Goal: Task Accomplishment & Management: Manage account settings

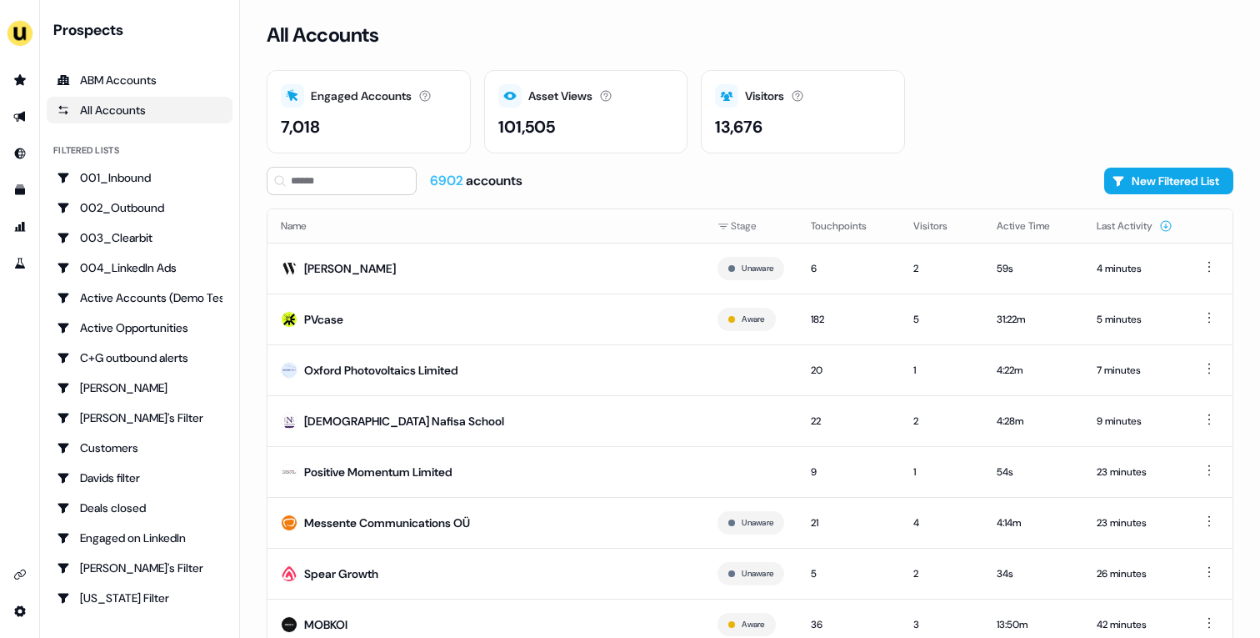
scroll to position [52, 0]
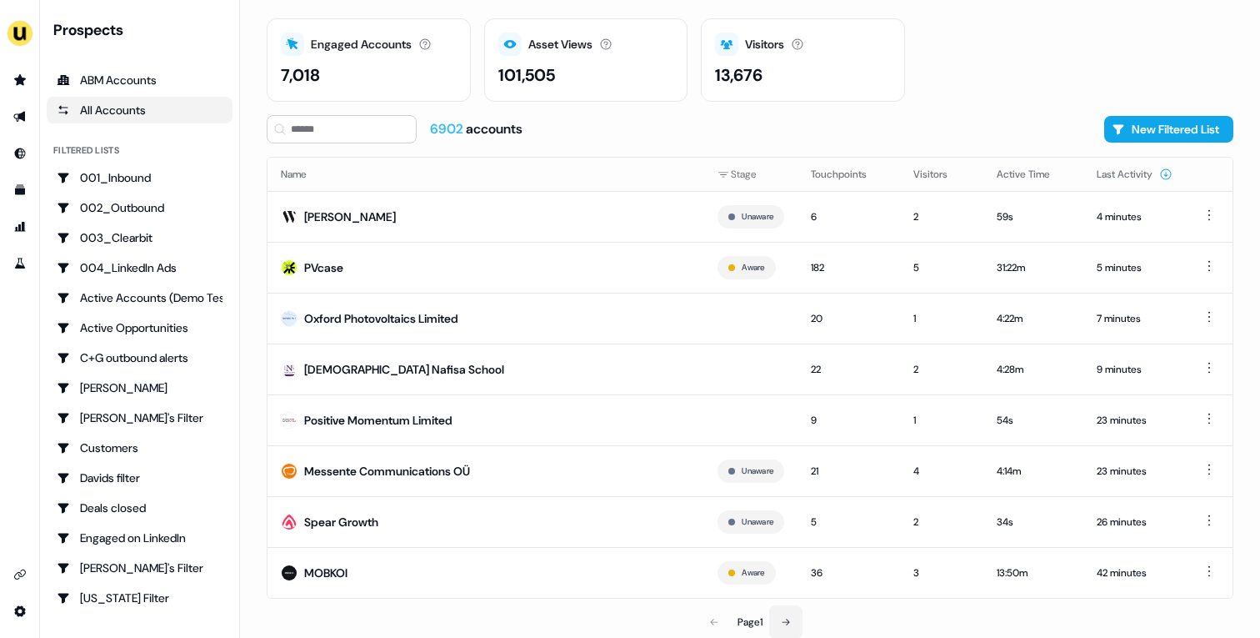
click at [792, 614] on button at bounding box center [785, 621] width 33 height 33
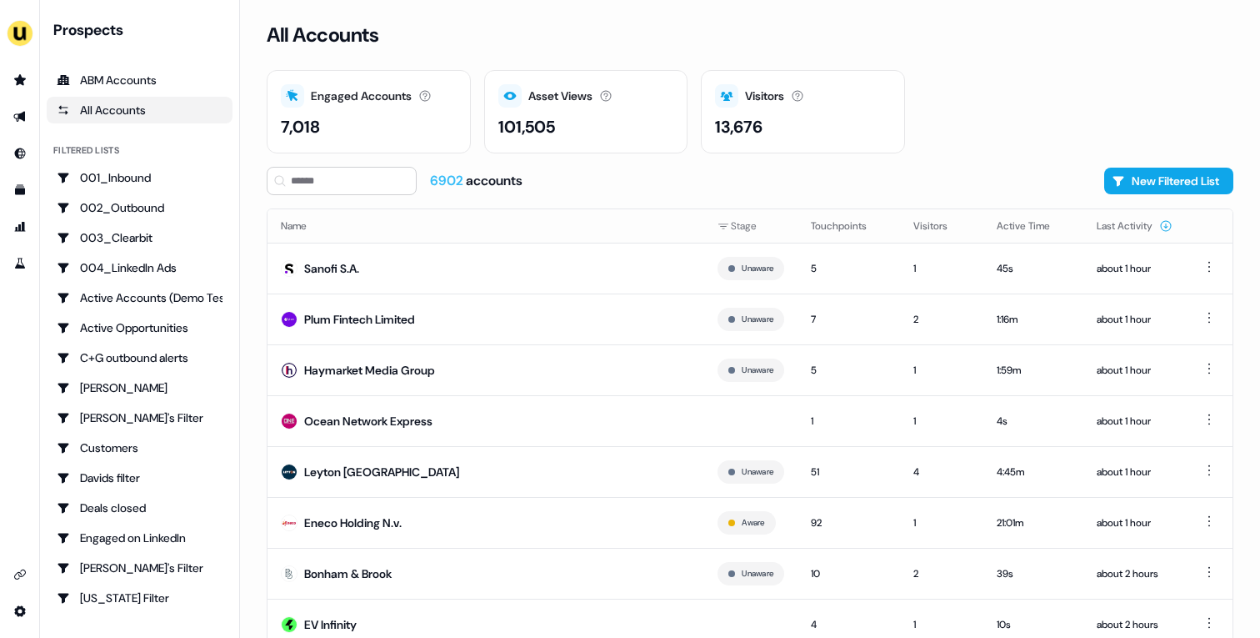
scroll to position [52, 0]
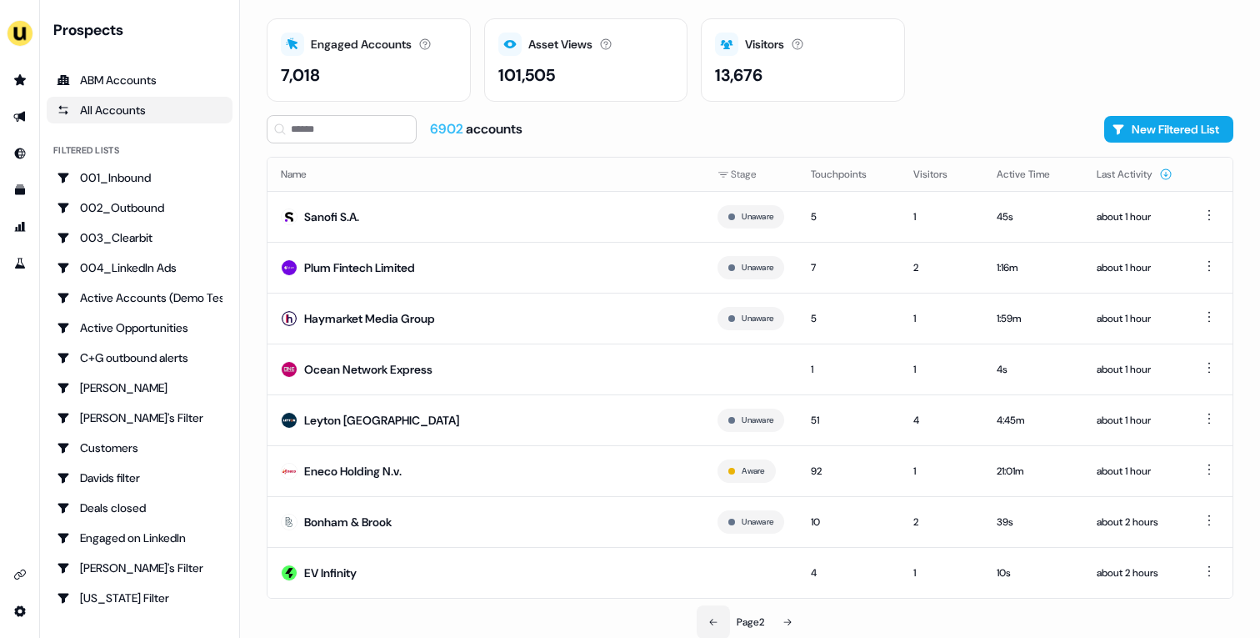
click at [718, 618] on button at bounding box center [713, 621] width 33 height 33
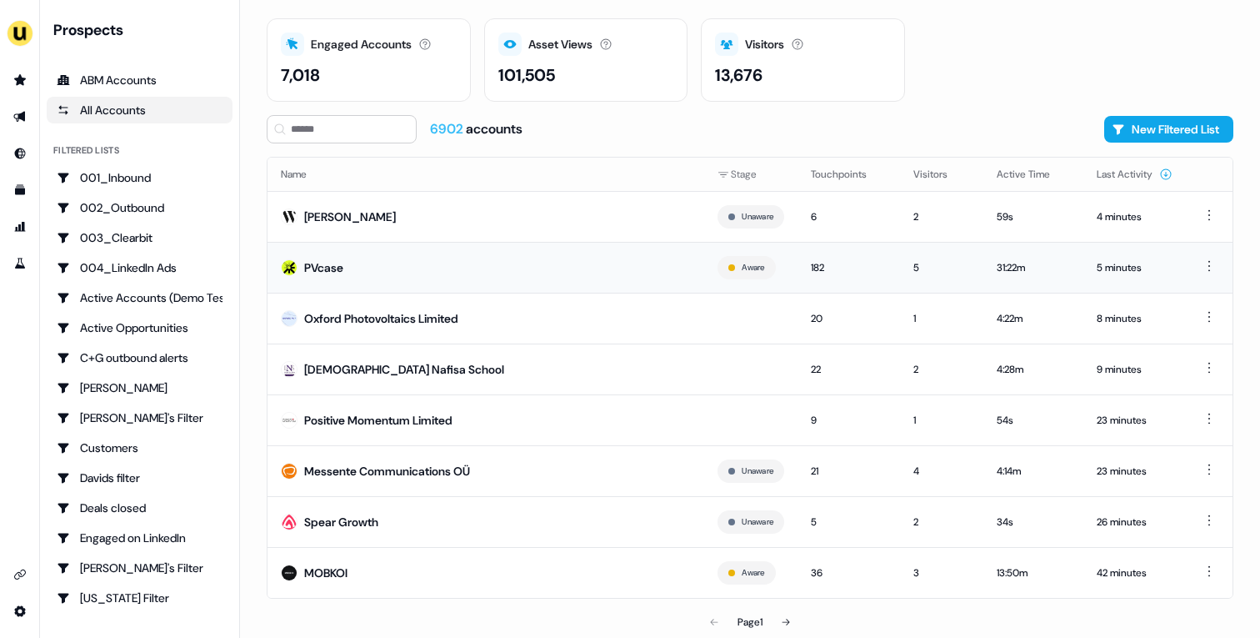
click at [391, 256] on td "PVcase" at bounding box center [486, 267] width 437 height 51
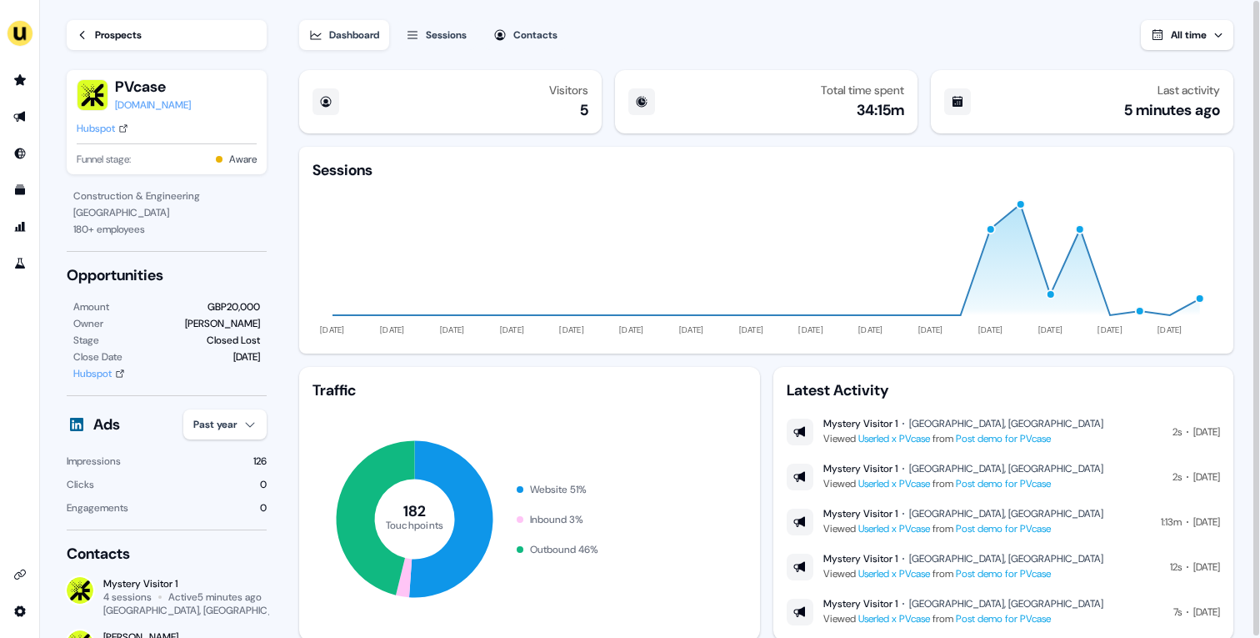
click at [189, 44] on link "Prospects" at bounding box center [167, 35] width 200 height 30
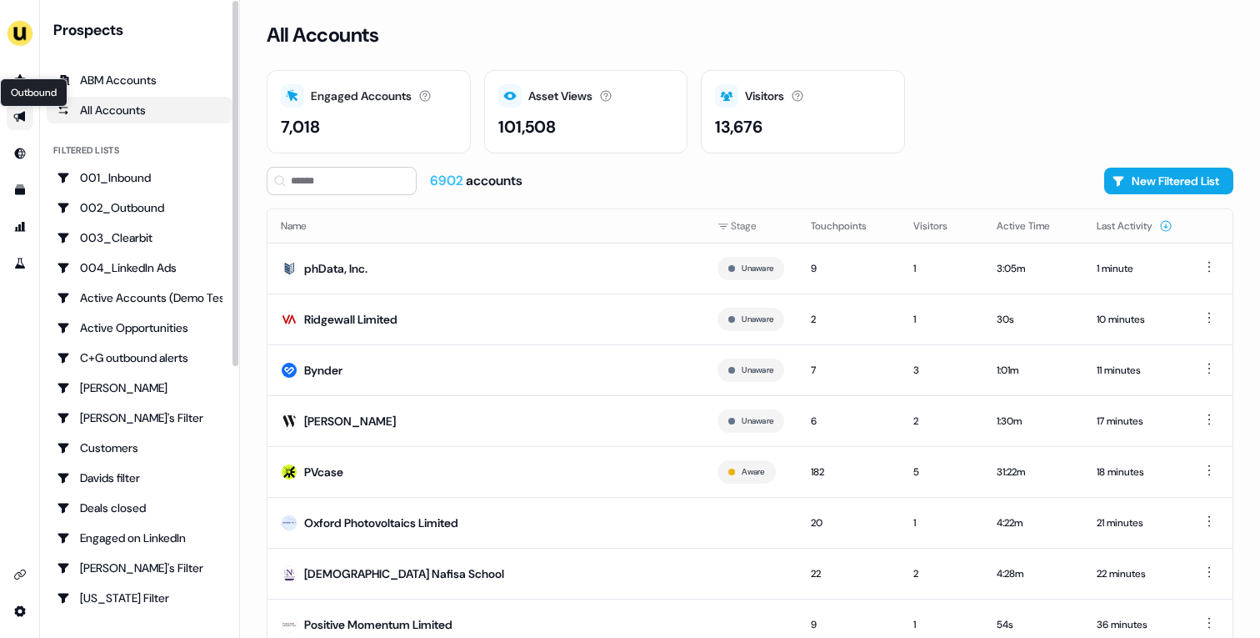
click at [21, 117] on icon "Go to outbound experience" at bounding box center [19, 117] width 12 height 11
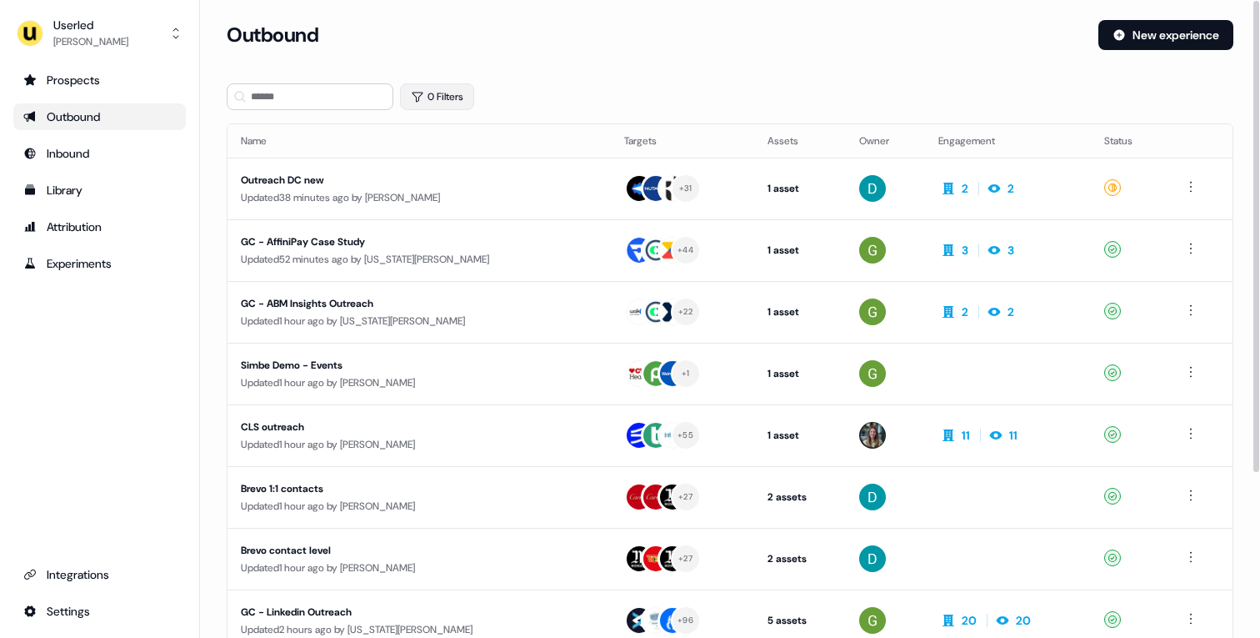
click at [428, 93] on button "0 Filters" at bounding box center [437, 96] width 74 height 27
click at [483, 170] on html "For the best experience switch devices to a bigger screen. Go to [DOMAIN_NAME] …" at bounding box center [630, 319] width 1260 height 638
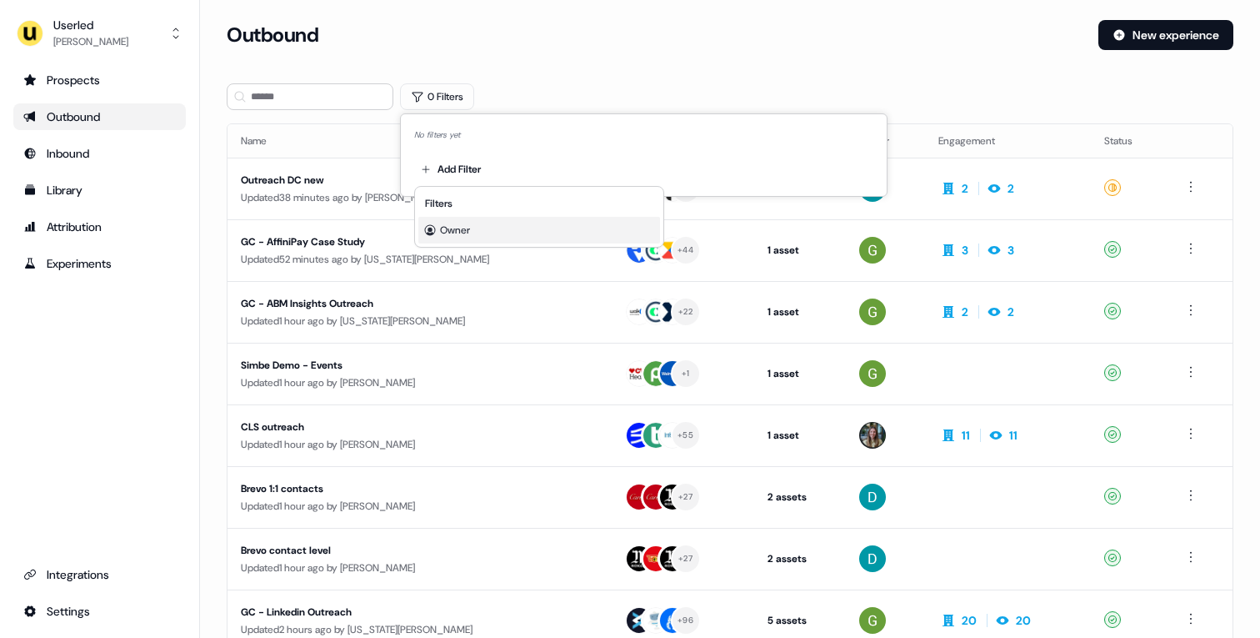
click at [465, 224] on span "Owner" at bounding box center [455, 229] width 30 height 13
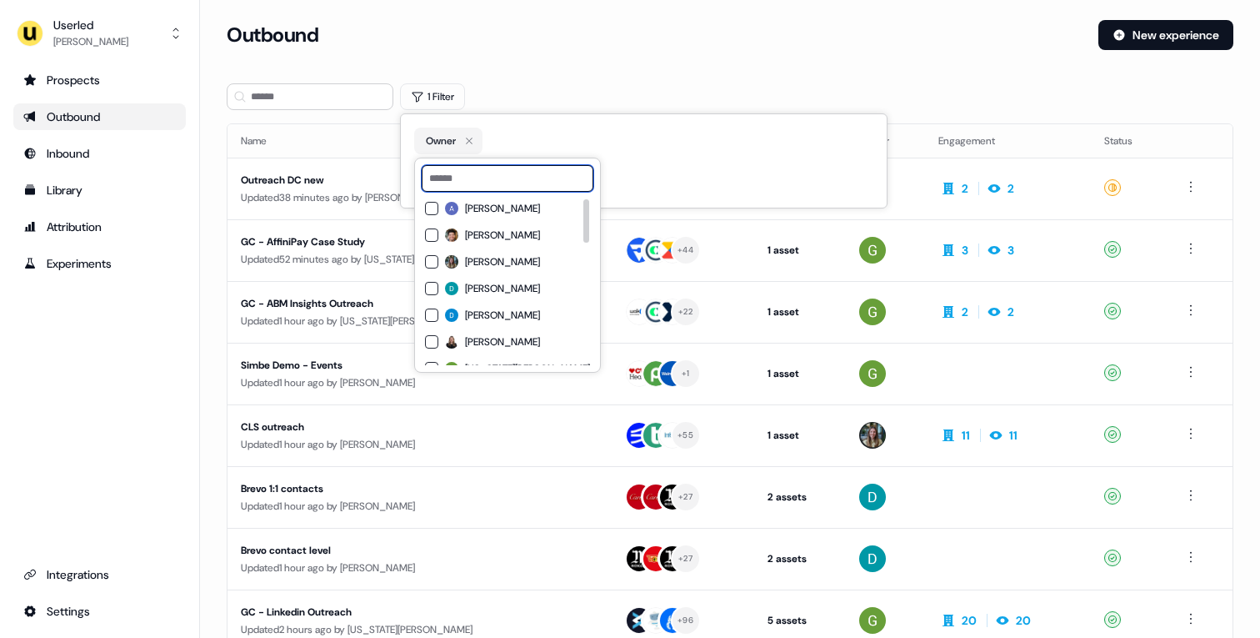
click at [474, 188] on input at bounding box center [508, 178] width 172 height 27
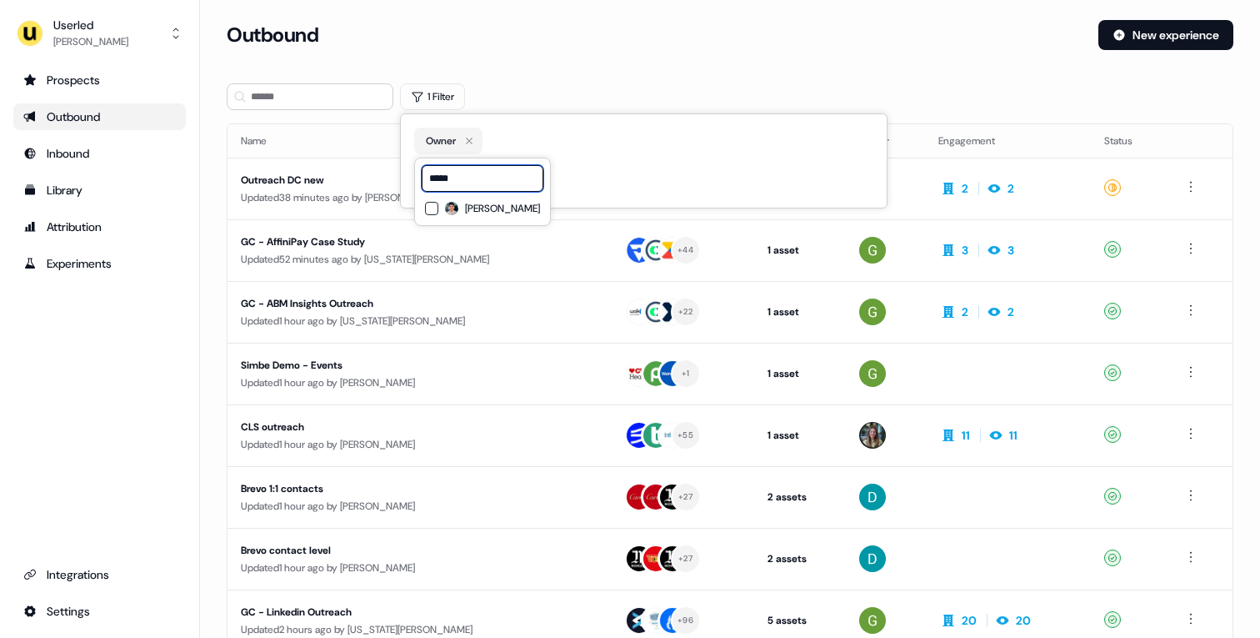
type input "*****"
click at [478, 204] on span "[PERSON_NAME]" at bounding box center [502, 208] width 75 height 13
click at [555, 50] on div "Outbound New experience" at bounding box center [730, 45] width 1007 height 50
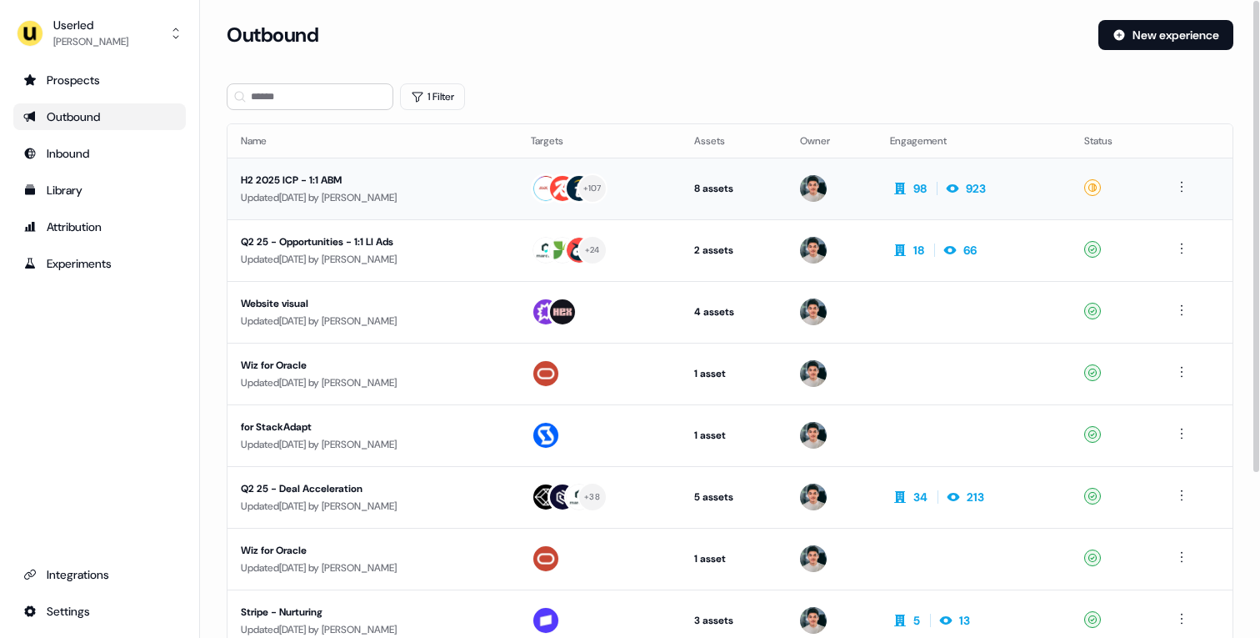
click at [504, 188] on div "H2 2025 ICP - 1:1 ABM" at bounding box center [372, 180] width 263 height 17
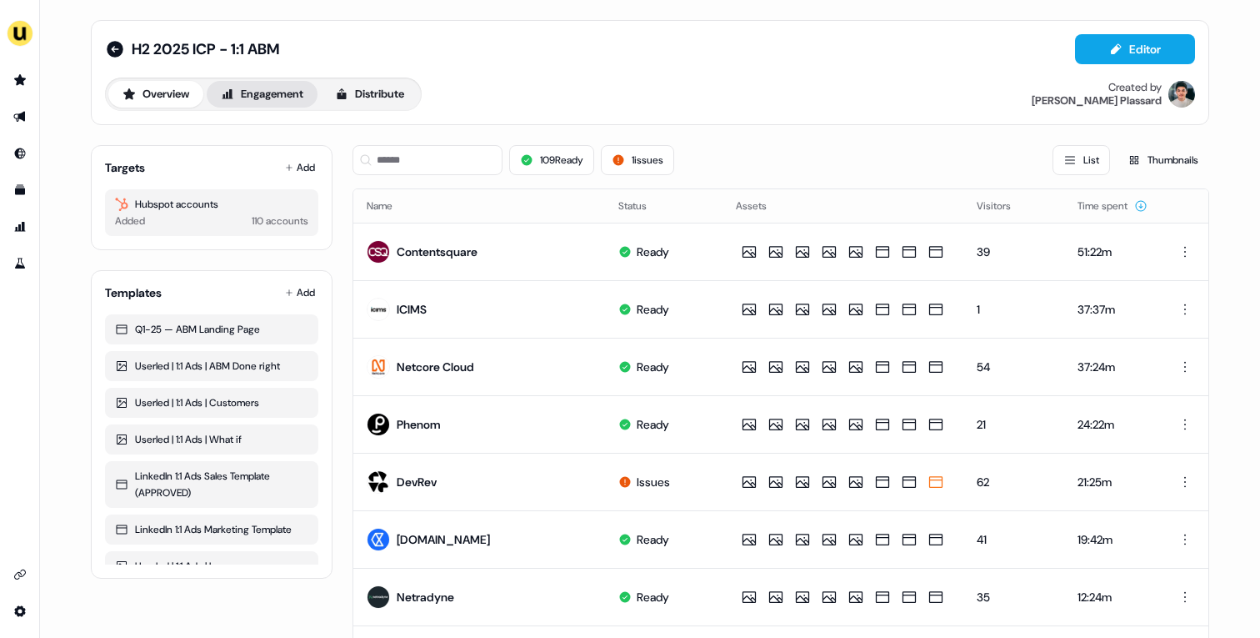
click at [303, 98] on button "Engagement" at bounding box center [262, 94] width 111 height 27
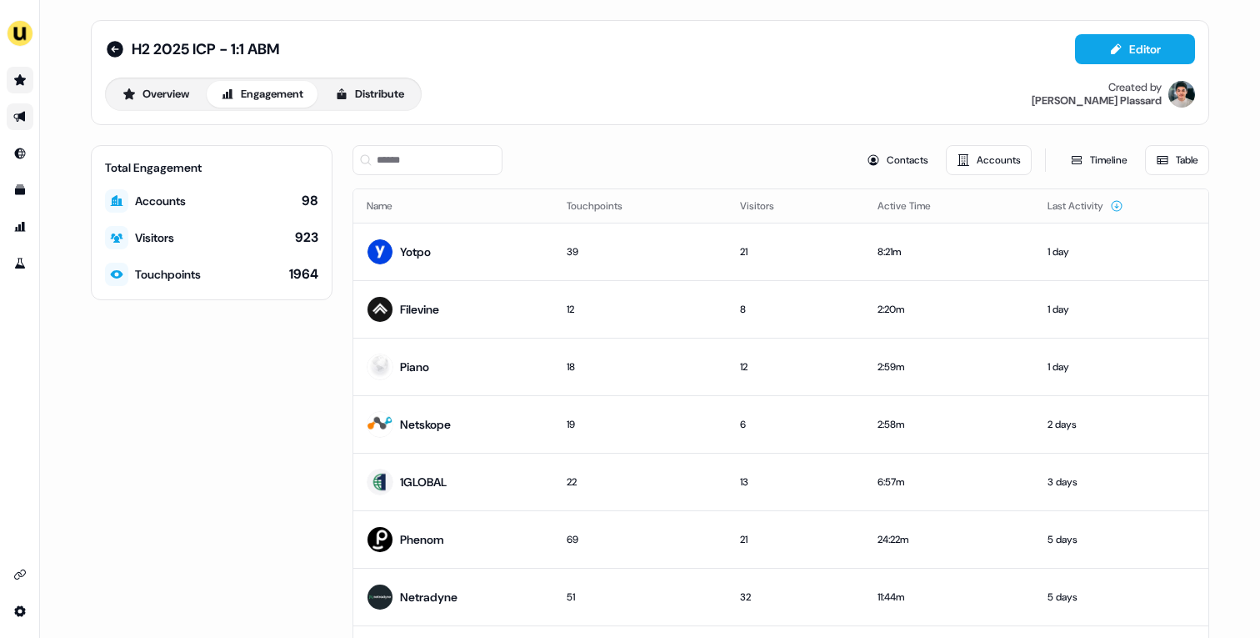
click at [22, 86] on icon "Go to prospects" at bounding box center [19, 79] width 13 height 13
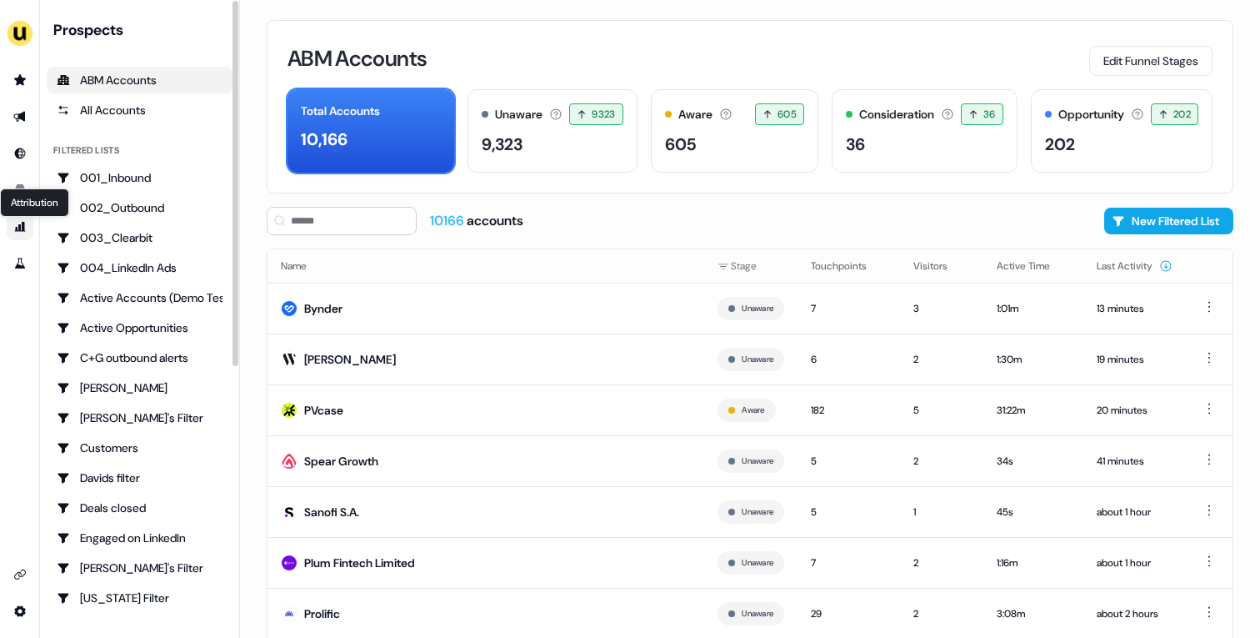
click at [14, 231] on icon "Go to attribution" at bounding box center [19, 226] width 13 height 13
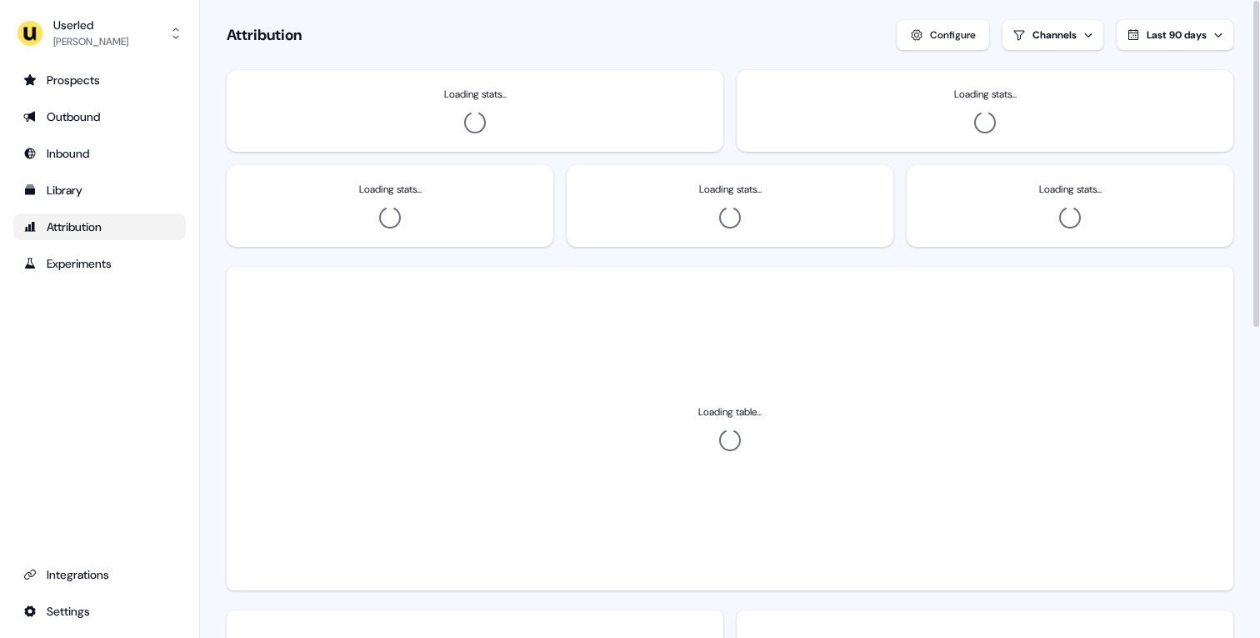
click at [1183, 43] on button "Last 90 days" at bounding box center [1175, 35] width 117 height 30
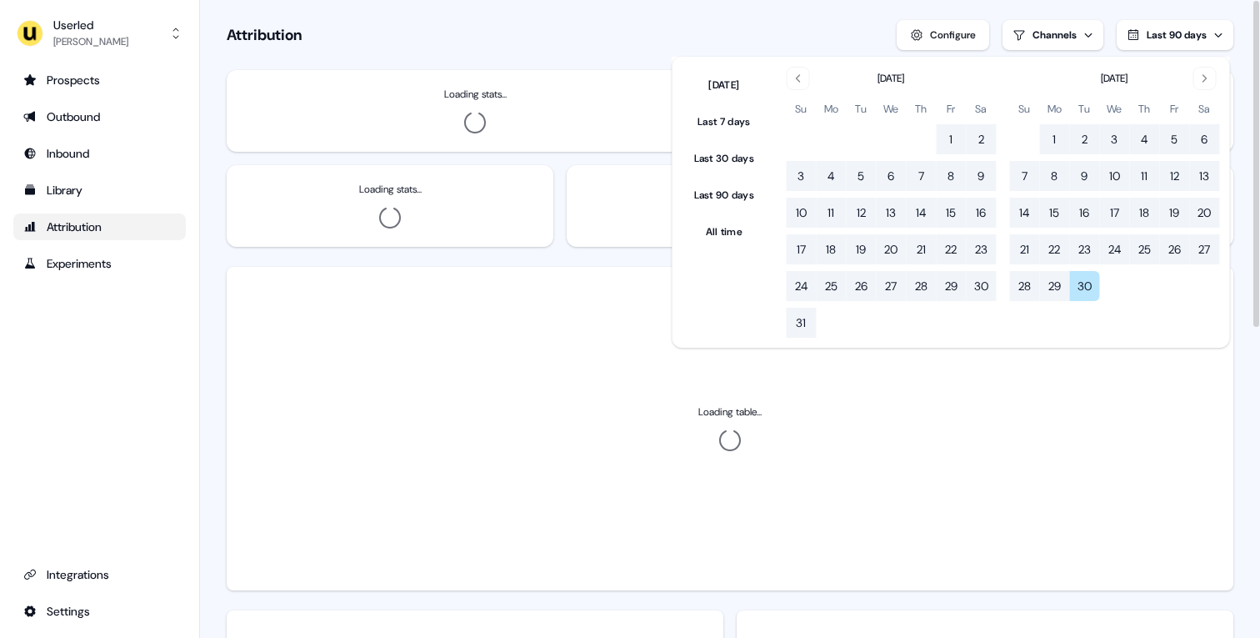
click at [1183, 43] on button "Last 90 days" at bounding box center [1175, 35] width 117 height 30
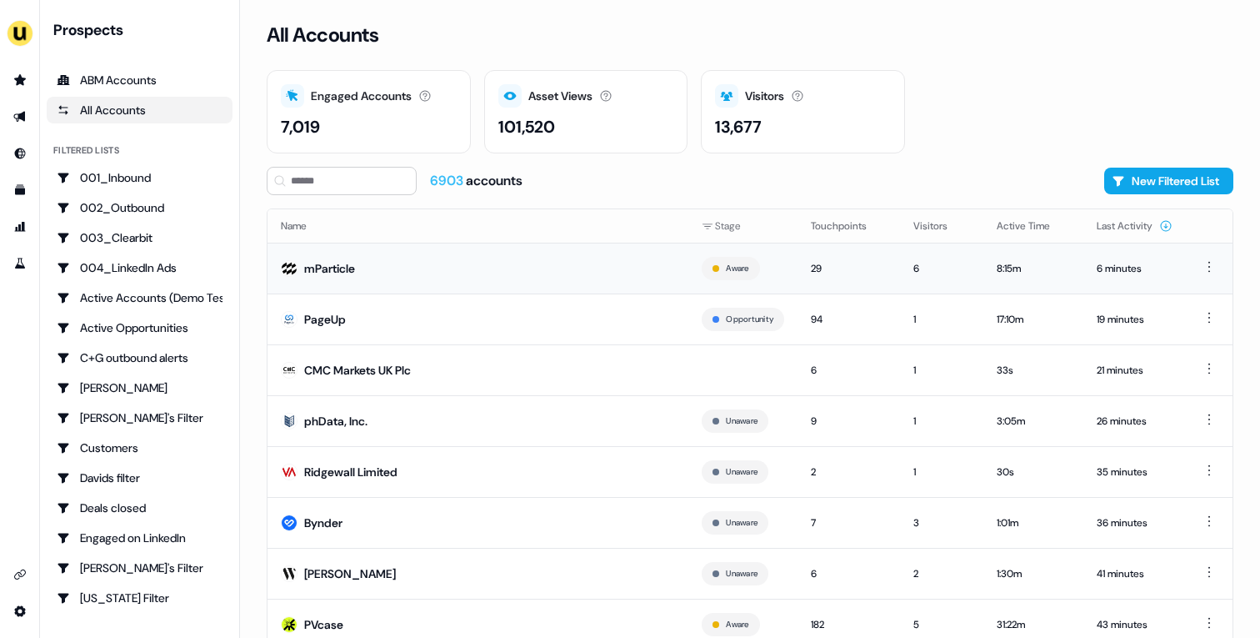
click at [457, 288] on td "mParticle" at bounding box center [478, 268] width 421 height 51
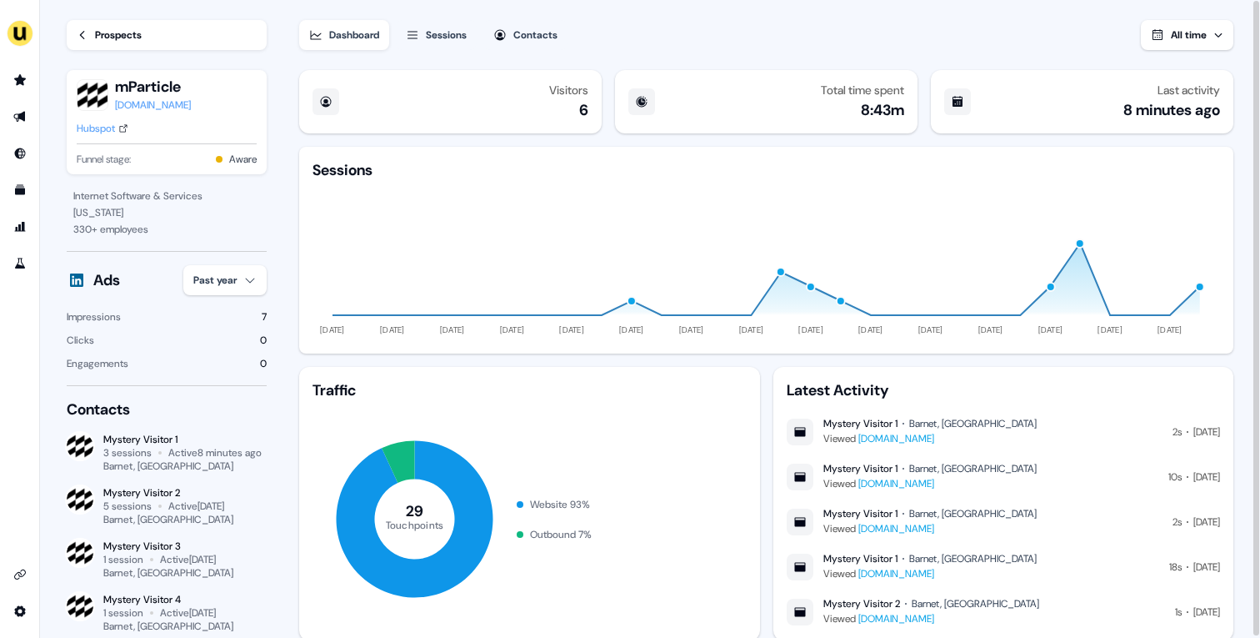
click at [95, 38] on div "Prospects" at bounding box center [118, 35] width 47 height 17
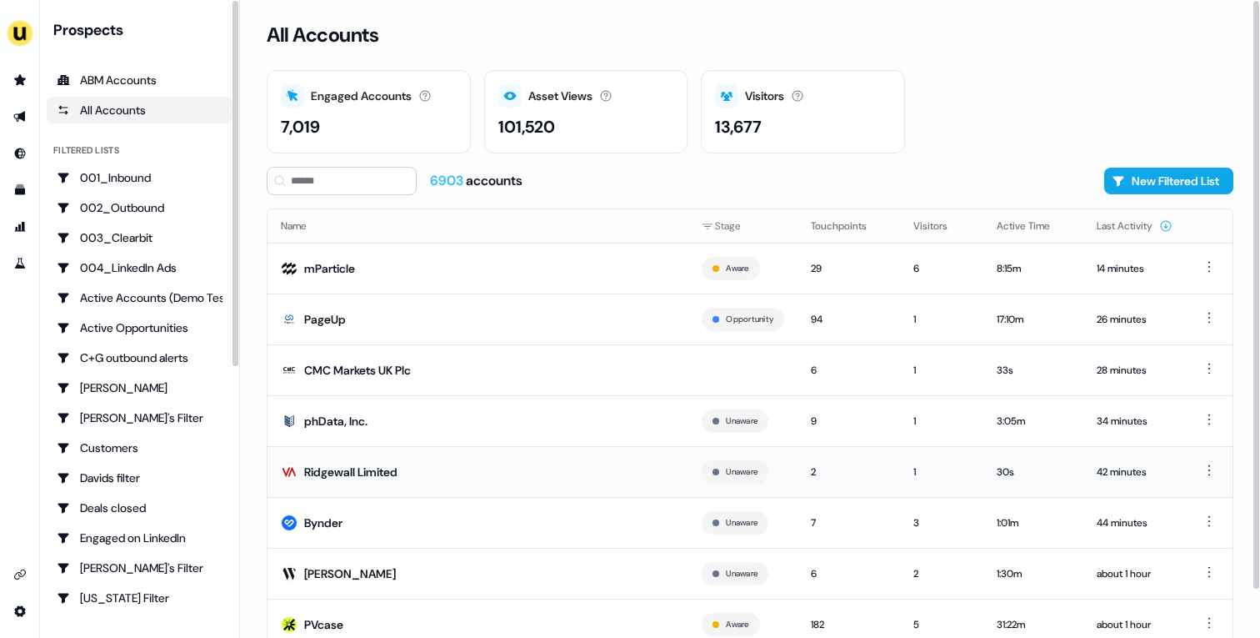
scroll to position [52, 0]
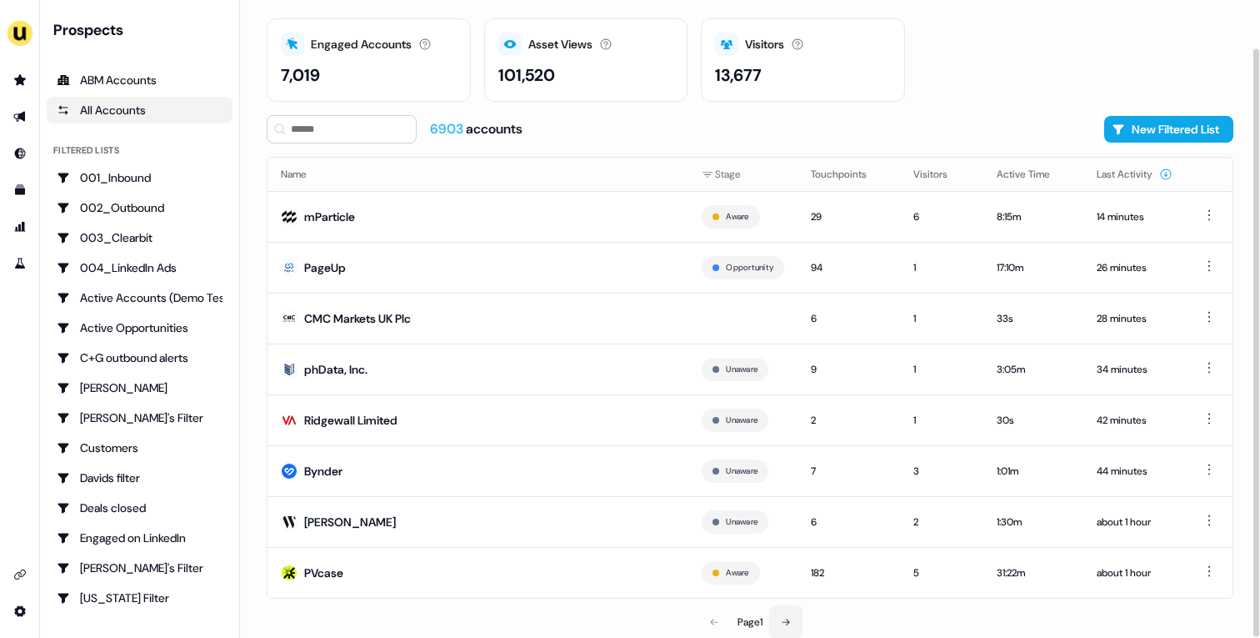
click at [784, 625] on icon at bounding box center [786, 622] width 10 height 10
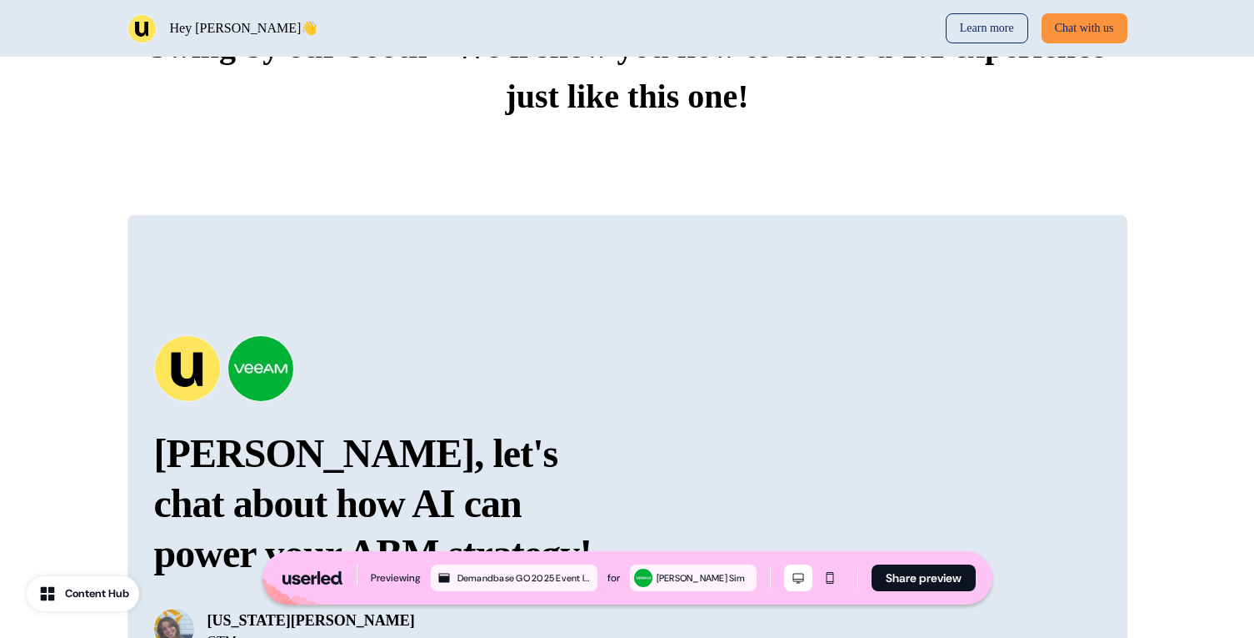
scroll to position [1878, 0]
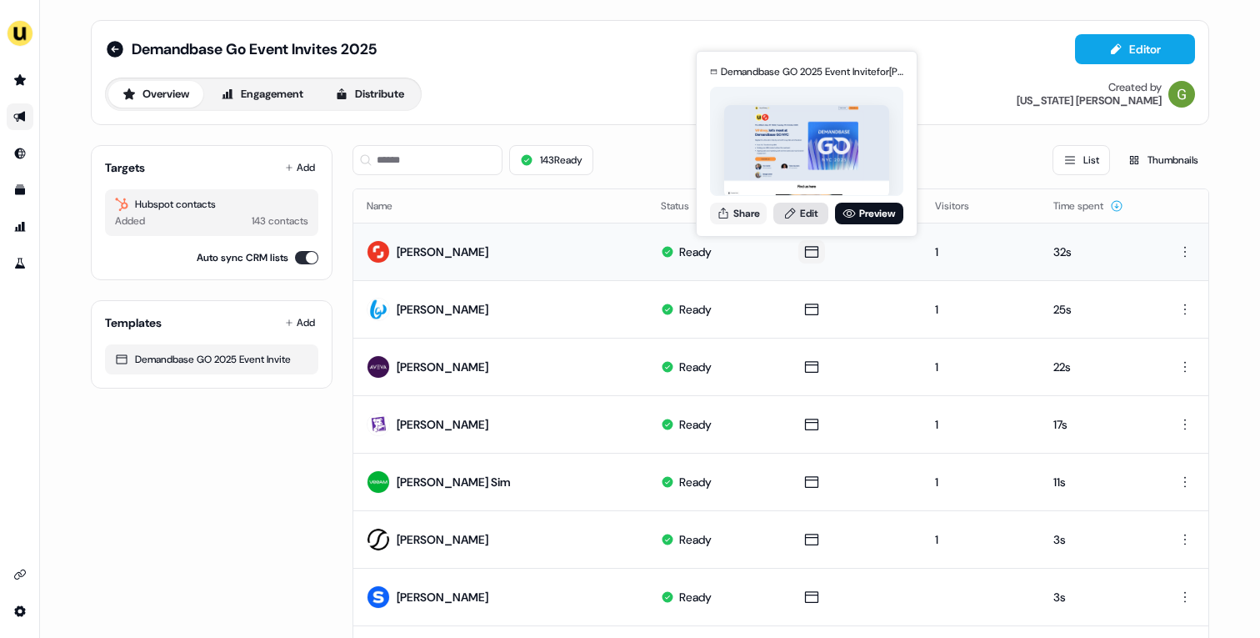
click at [807, 220] on link "Edit" at bounding box center [800, 214] width 55 height 22
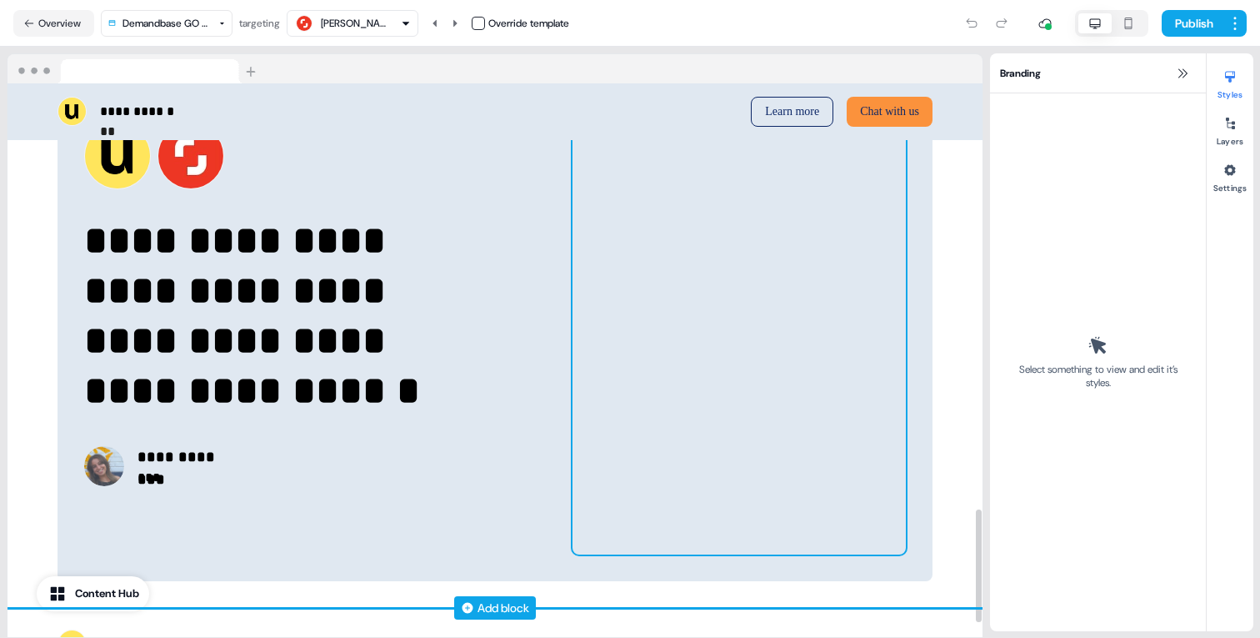
scroll to position [2088, 0]
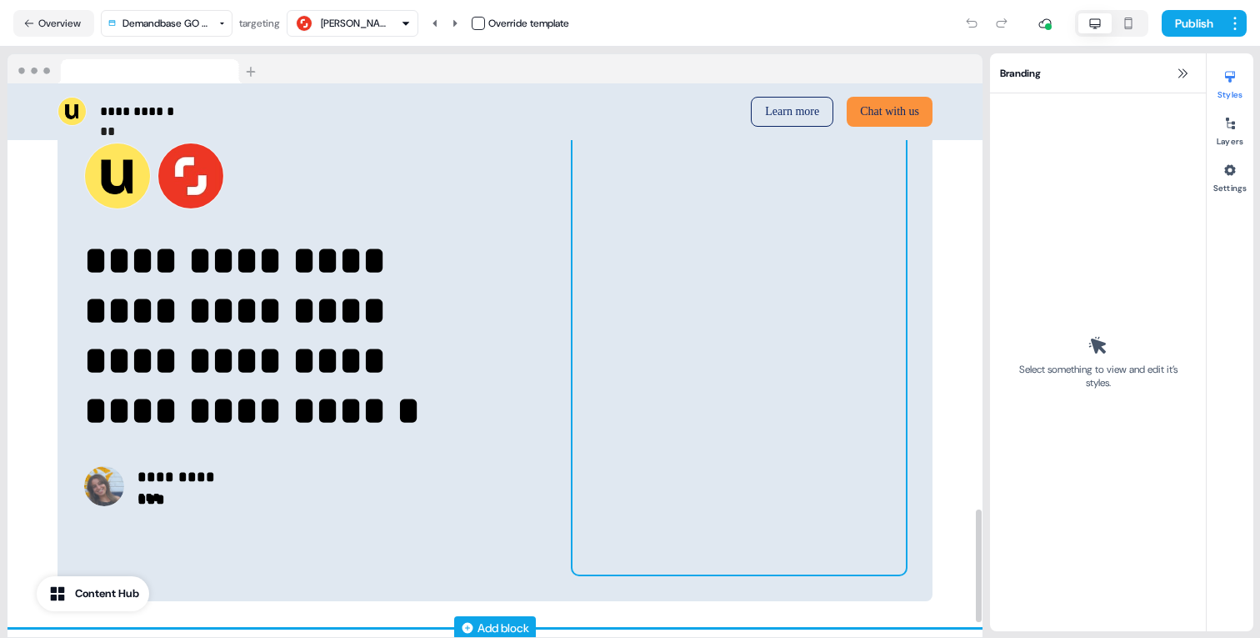
click at [753, 378] on div at bounding box center [739, 324] width 333 height 500
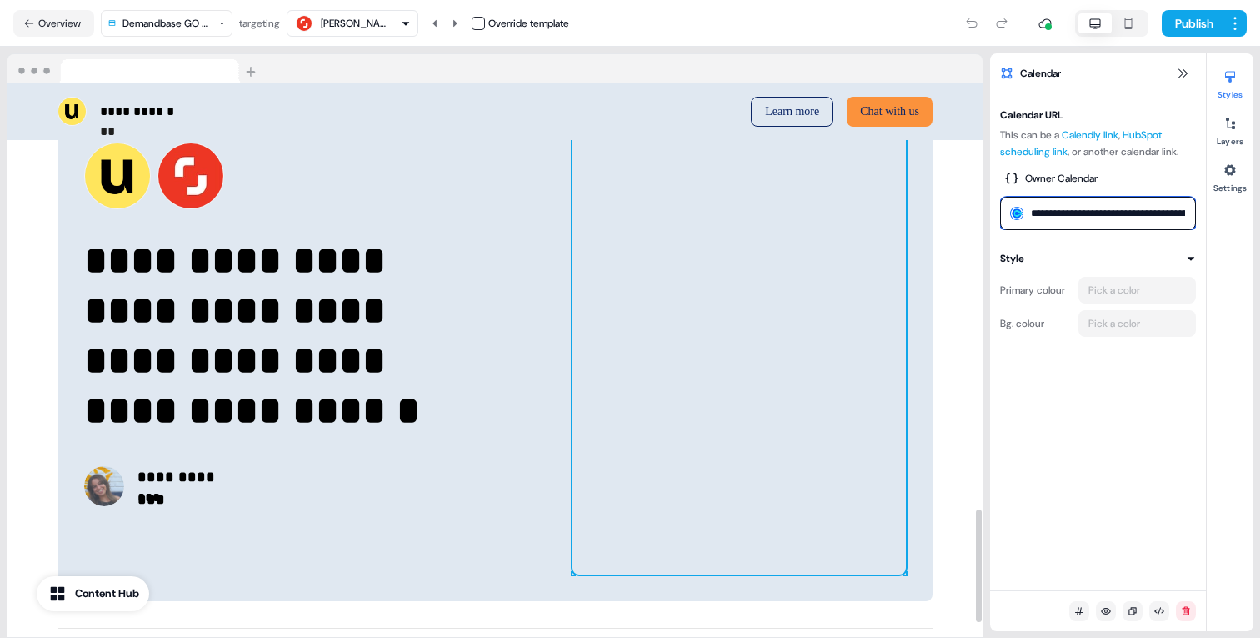
click at [1065, 213] on input "**********" at bounding box center [1098, 213] width 196 height 33
paste input "**********"
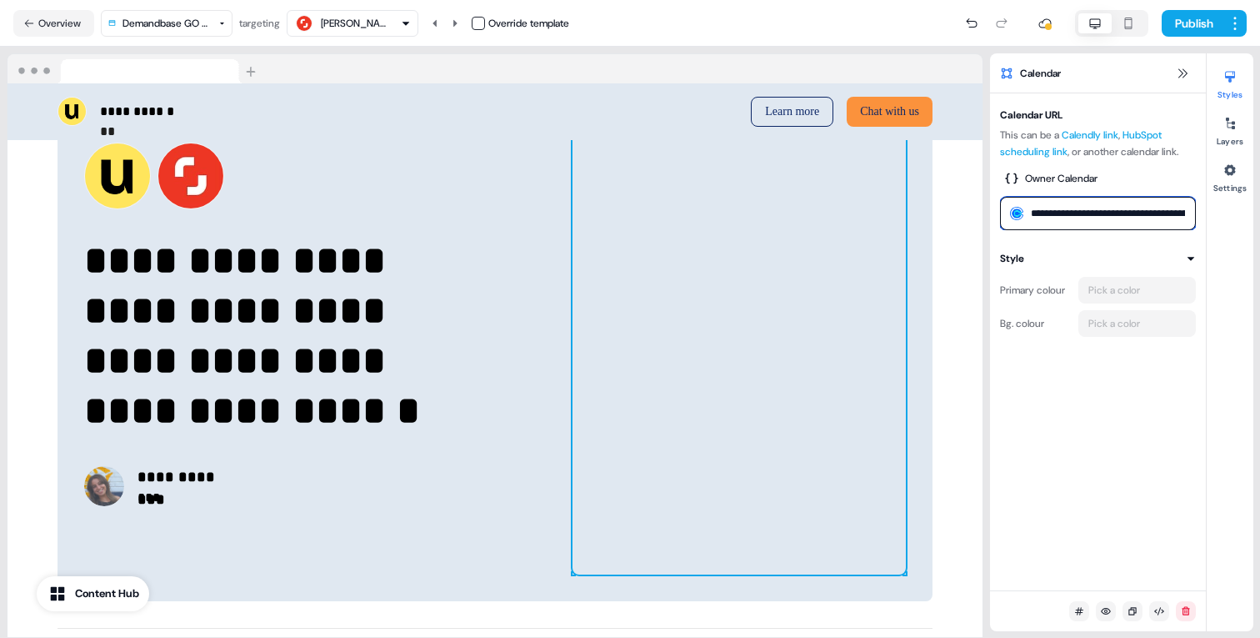
scroll to position [0, 171]
type input "**********"
click at [1183, 25] on button "Publish" at bounding box center [1193, 23] width 62 height 27
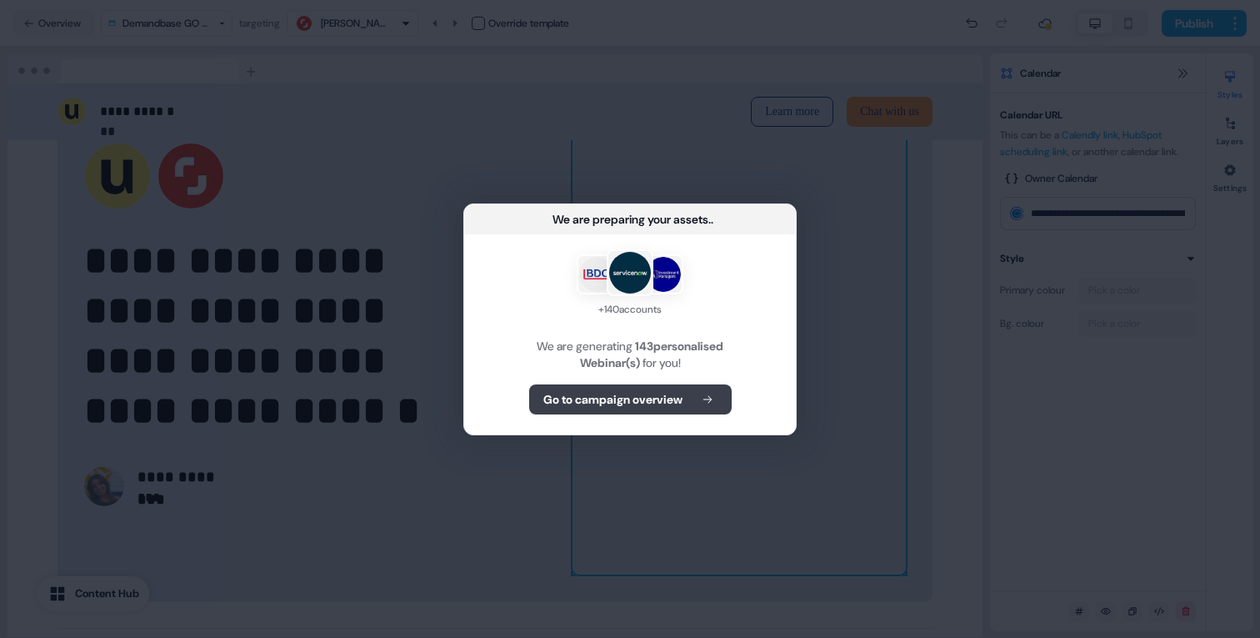
click at [703, 396] on icon at bounding box center [708, 399] width 20 height 12
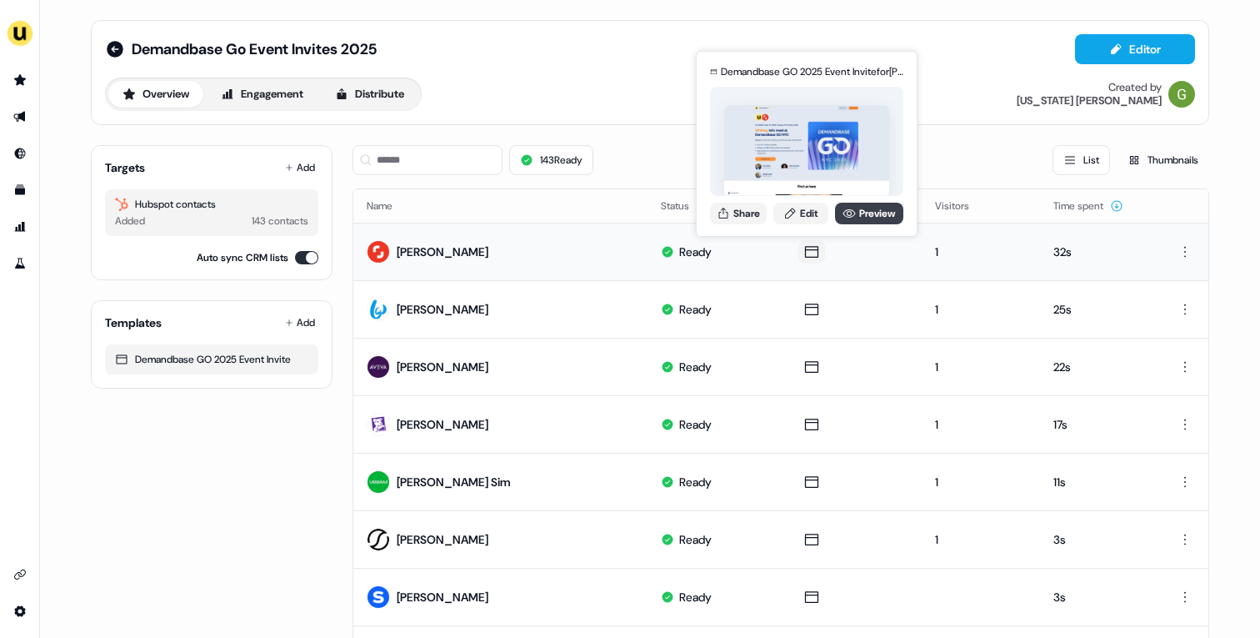
click at [838, 214] on link "Preview" at bounding box center [869, 214] width 68 height 22
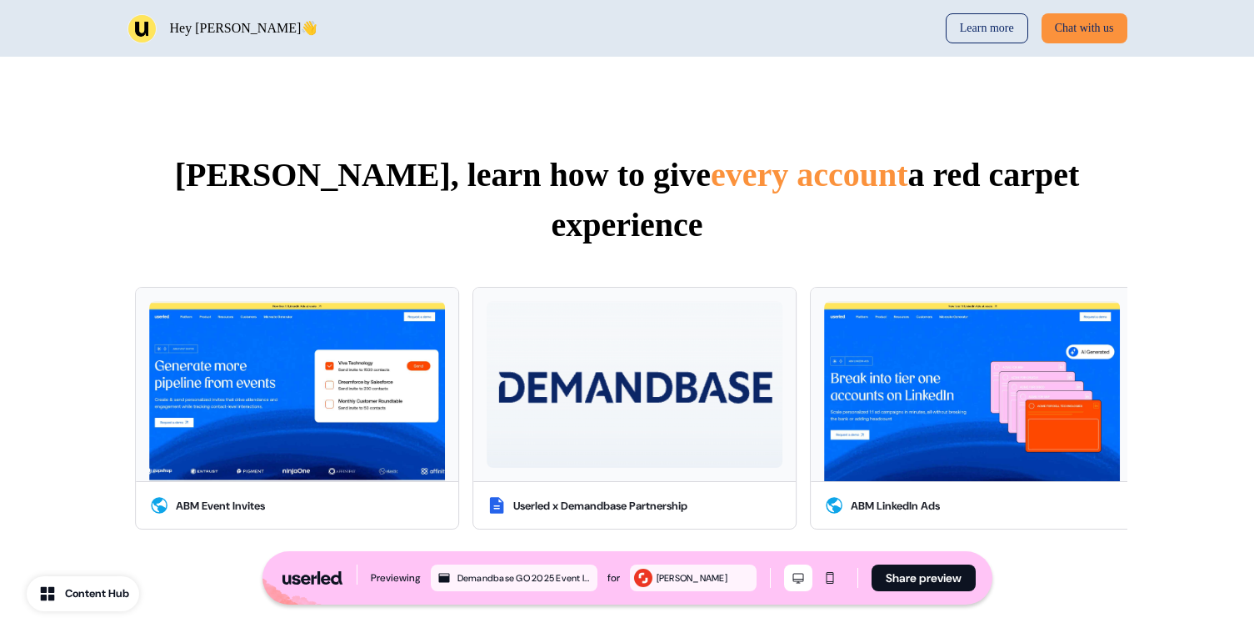
scroll to position [1254, 0]
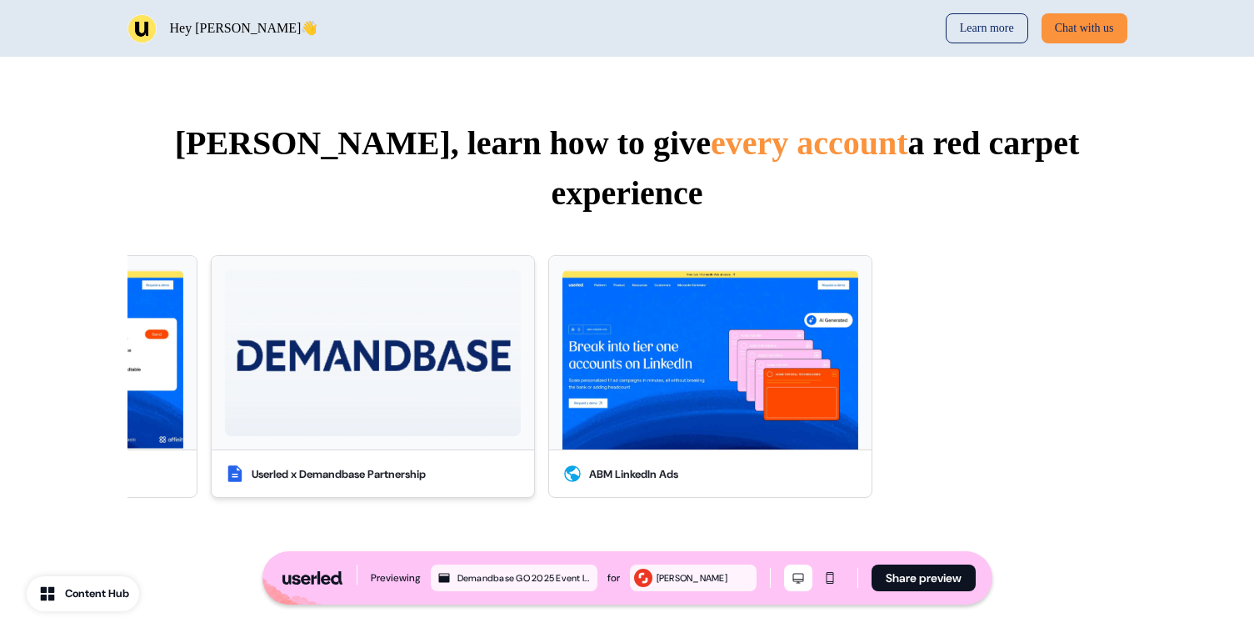
drag, startPoint x: 720, startPoint y: 286, endPoint x: 299, endPoint y: 288, distance: 420.9
click at [299, 288] on img at bounding box center [373, 352] width 296 height 167
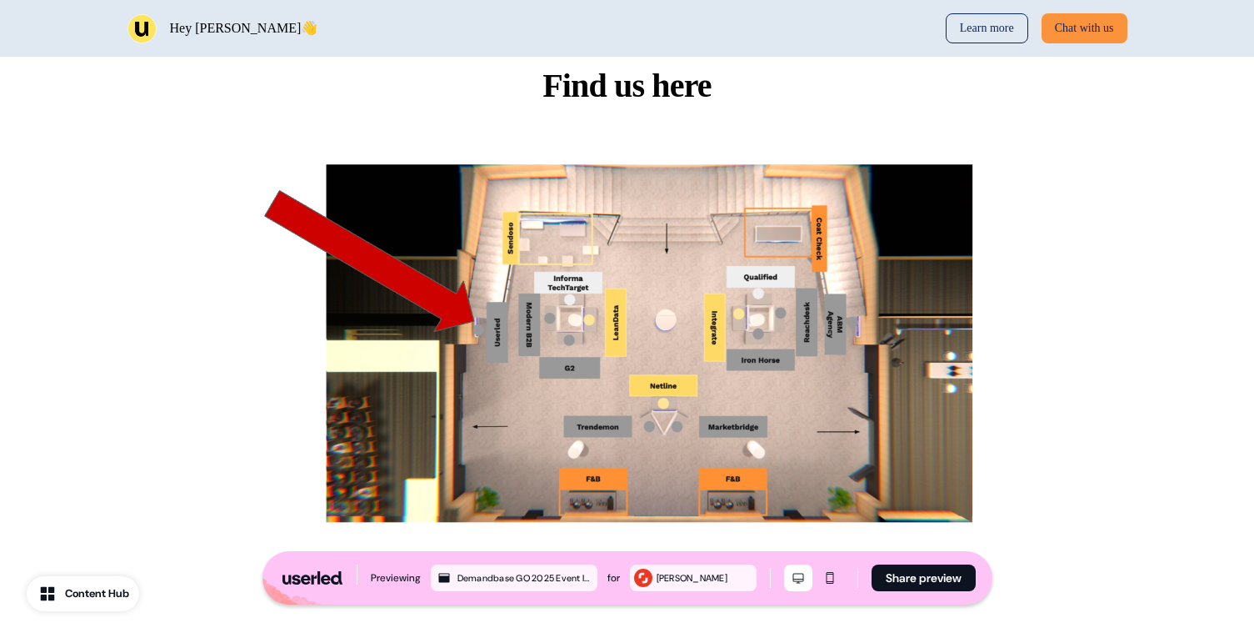
scroll to position [333, 0]
